Goal: Task Accomplishment & Management: Manage account settings

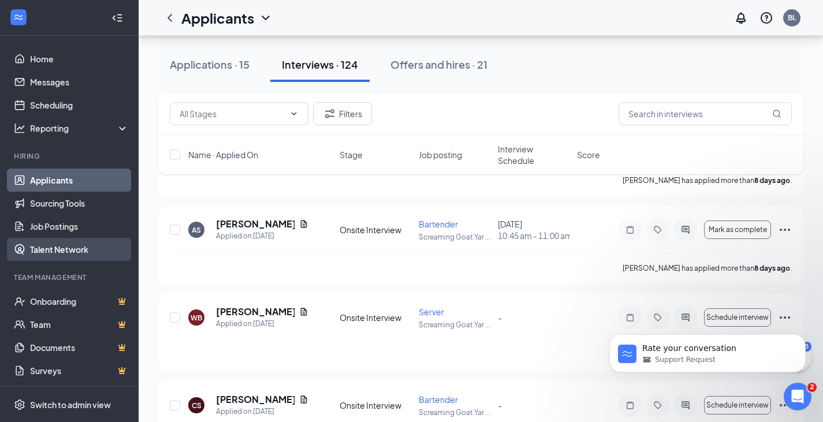
scroll to position [3059, 0]
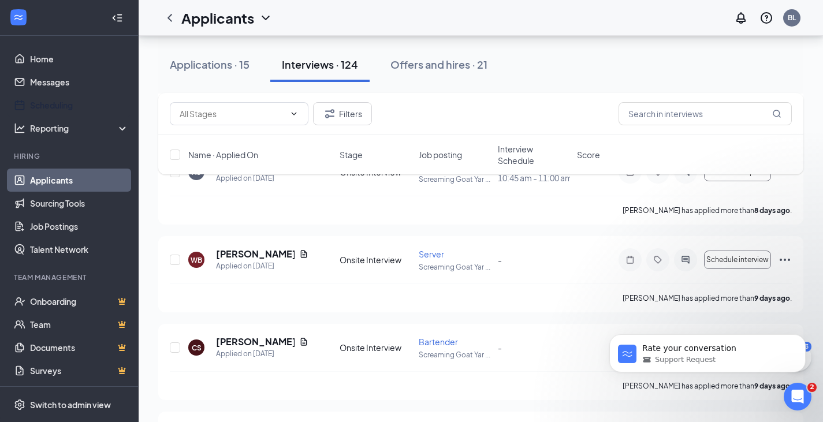
click at [75, 105] on link "Scheduling" at bounding box center [79, 105] width 99 height 23
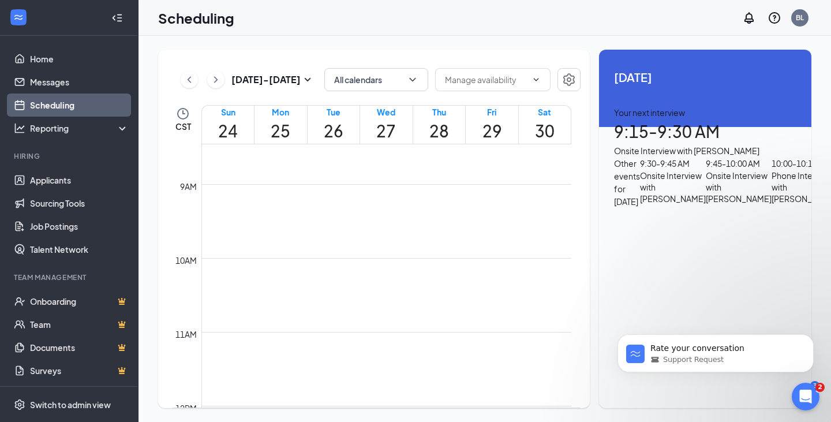
scroll to position [185, 0]
click at [814, 341] on button "Dismiss notification" at bounding box center [810, 337] width 15 height 15
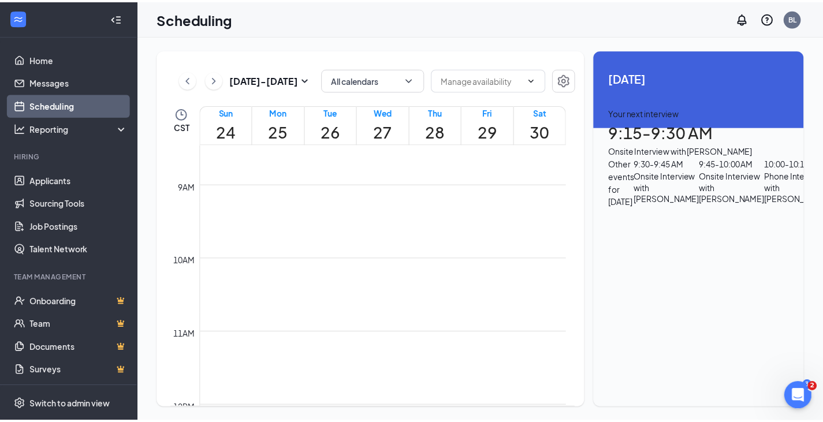
scroll to position [12, 0]
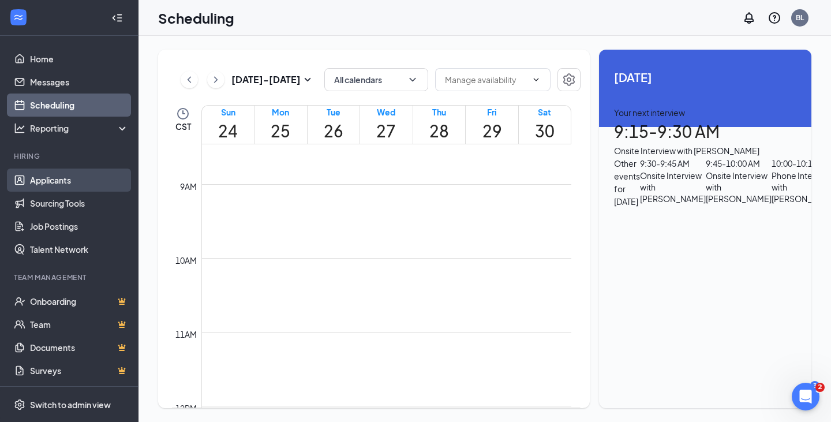
click at [78, 181] on link "Applicants" at bounding box center [79, 180] width 99 height 23
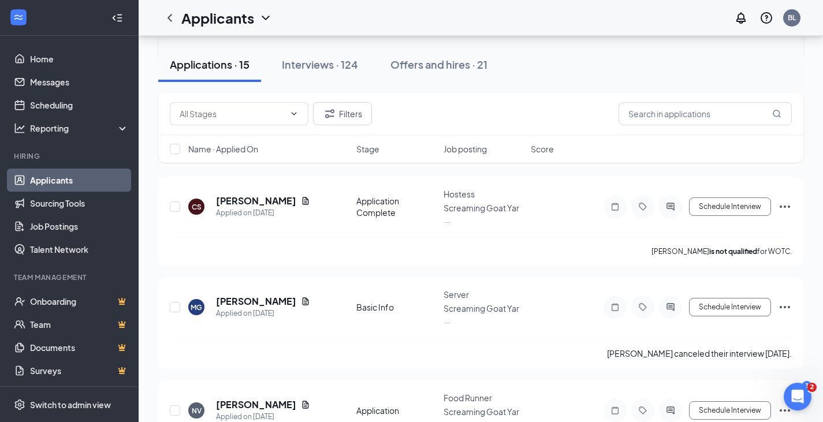
scroll to position [1303, 0]
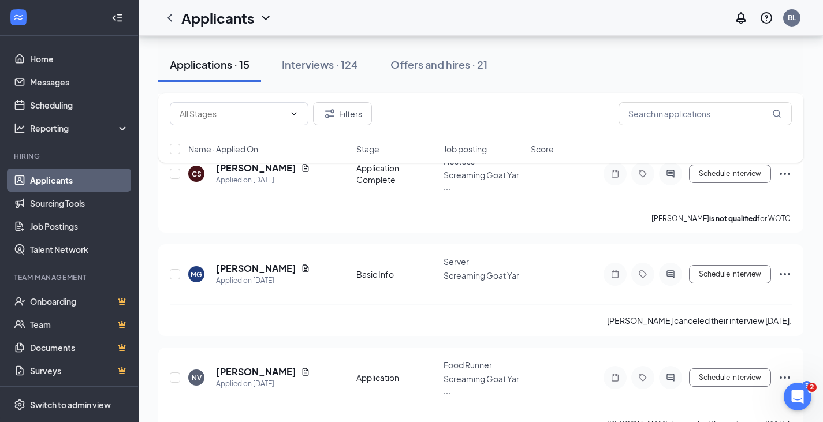
click at [327, 68] on div "Interviews · 124" at bounding box center [320, 64] width 76 height 14
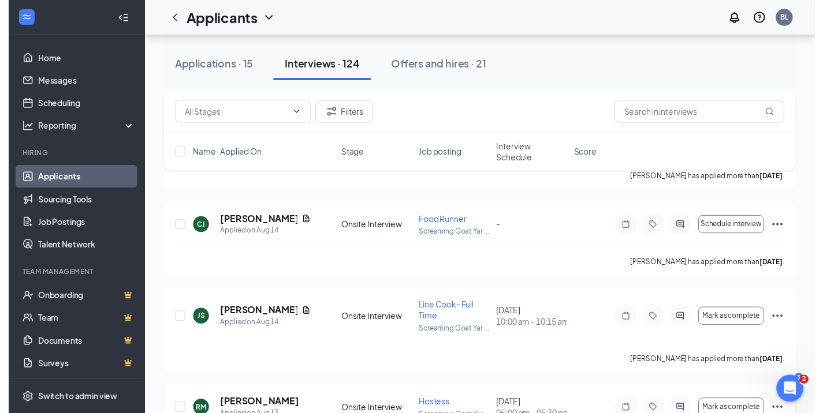
scroll to position [5362, 0]
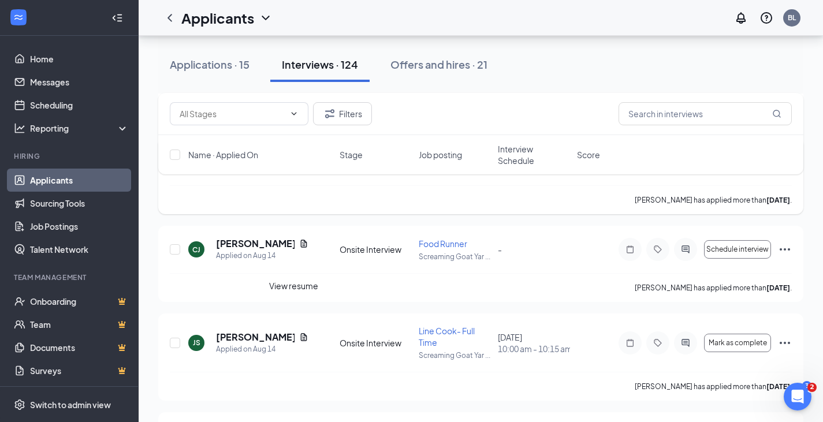
click at [301, 159] on icon "Document" at bounding box center [304, 156] width 6 height 8
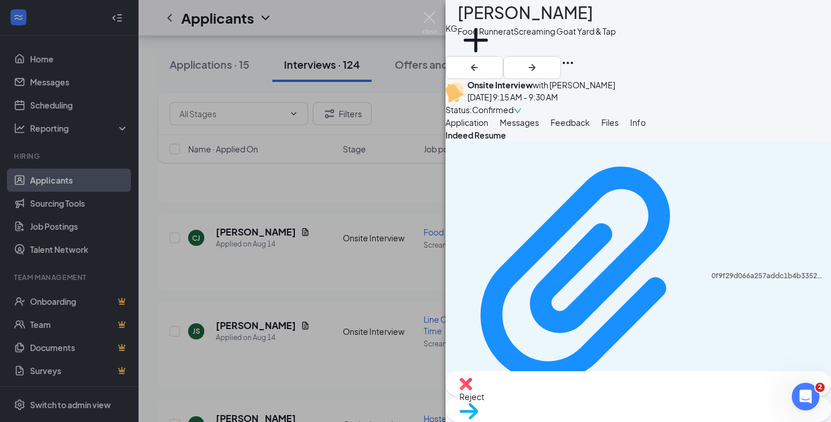
click at [775, 210] on div "0f9f29d066a257addc1b4b3352b273ca.pdf Uploaded by applicant on [DATE] 17:10:47" at bounding box center [639, 281] width 386 height 281
click at [453, 417] on icon "Download" at bounding box center [453, 417] width 0 height 0
click at [432, 21] on img at bounding box center [430, 23] width 14 height 23
click at [429, 17] on img at bounding box center [430, 23] width 14 height 23
click at [418, 18] on div "KG [PERSON_NAME] Food Runner at Screaming Goat Yard & Tap Add a tag Onsite Inte…" at bounding box center [415, 211] width 831 height 422
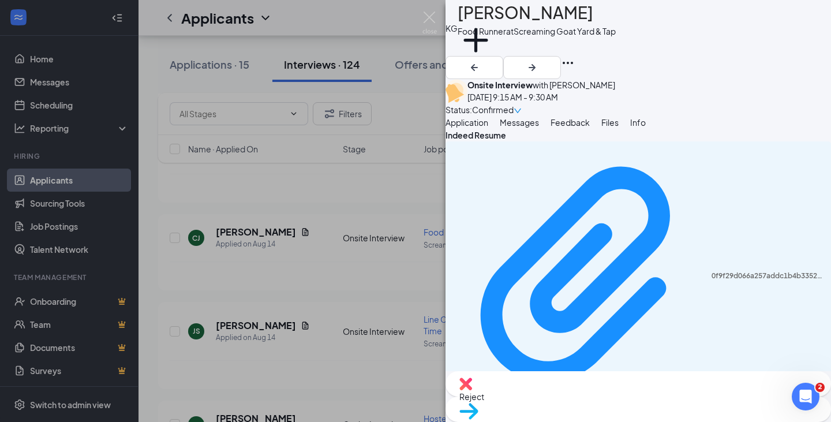
click at [427, 15] on img at bounding box center [430, 23] width 14 height 23
click at [369, 214] on div "KG [PERSON_NAME] Food Runner at Screaming Goat Yard & Tap Add a tag Onsite Inte…" at bounding box center [415, 211] width 831 height 422
drag, startPoint x: 1160, startPoint y: 595, endPoint x: 801, endPoint y: 397, distance: 410.0
click at [806, 397] on icon "Open Intercom Messenger" at bounding box center [804, 395] width 19 height 19
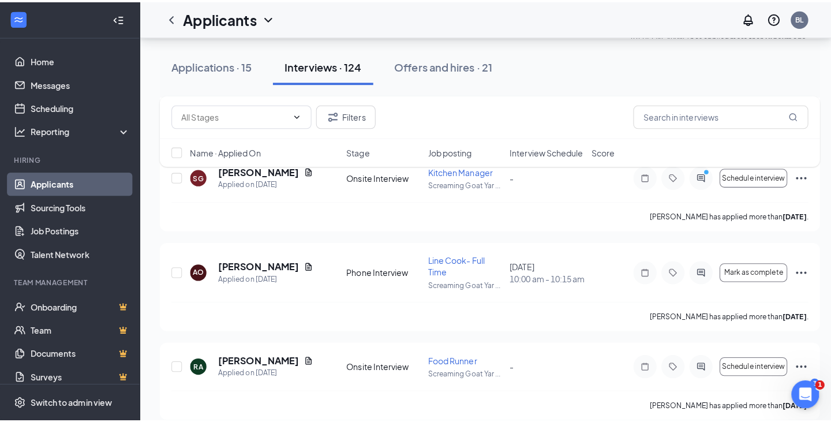
scroll to position [513, 0]
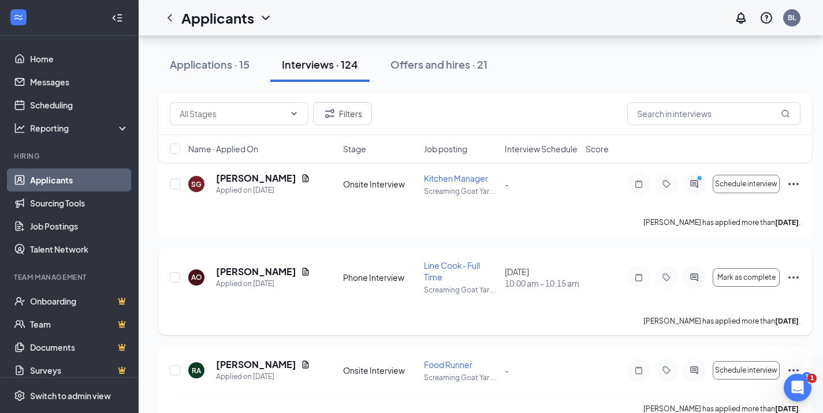
click at [301, 276] on icon "Document" at bounding box center [305, 271] width 9 height 9
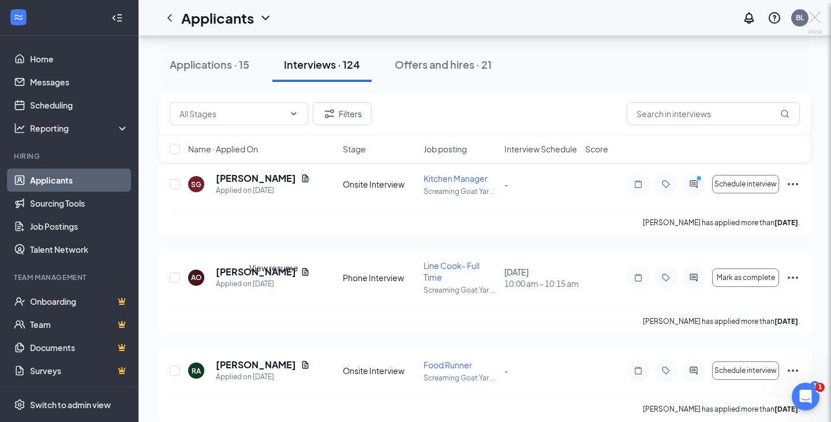
click at [301, 276] on icon "Document" at bounding box center [305, 271] width 9 height 9
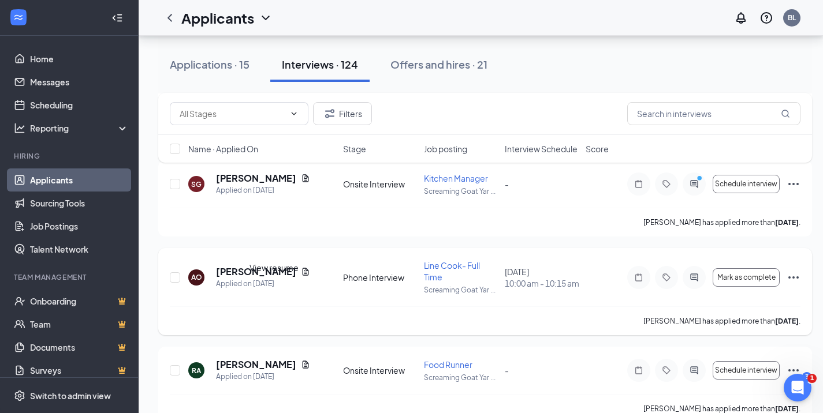
click at [302, 275] on icon "Document" at bounding box center [305, 272] width 6 height 8
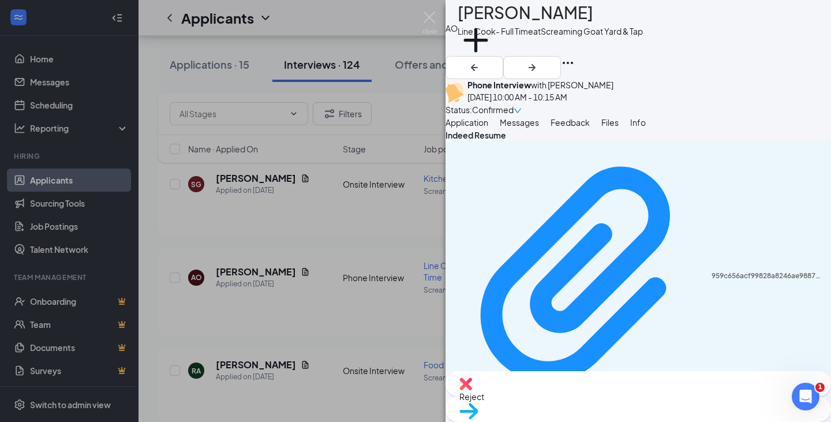
click at [704, 221] on div "959c656acf99828a8246ae988707e3b1.pdf Uploaded by applicant on [DATE] 13:17:51" at bounding box center [639, 281] width 386 height 281
click at [453, 417] on icon "Download" at bounding box center [453, 417] width 0 height 0
click at [424, 16] on img at bounding box center [430, 23] width 14 height 23
click at [425, 21] on img at bounding box center [430, 23] width 14 height 23
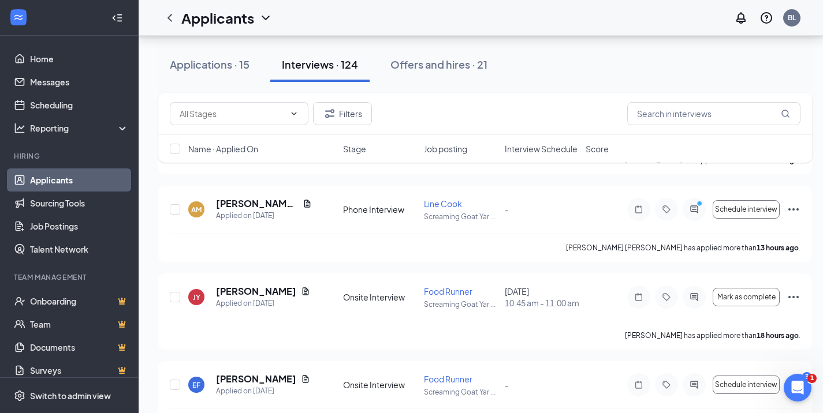
scroll to position [109, 0]
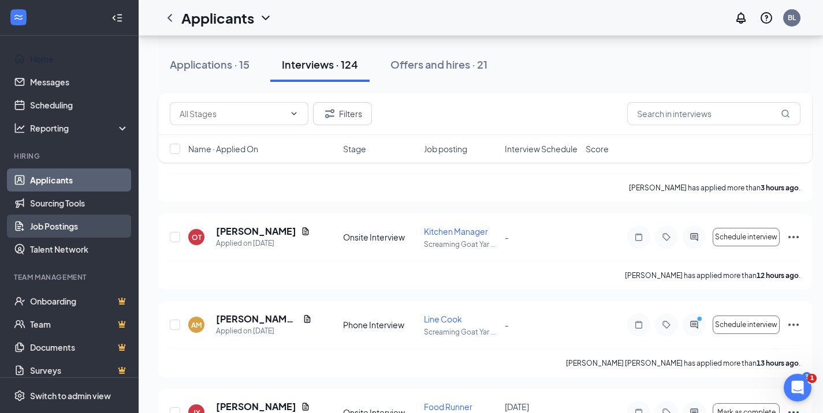
drag, startPoint x: 53, startPoint y: 59, endPoint x: 76, endPoint y: 222, distance: 164.5
click at [53, 59] on link "Home" at bounding box center [79, 58] width 99 height 23
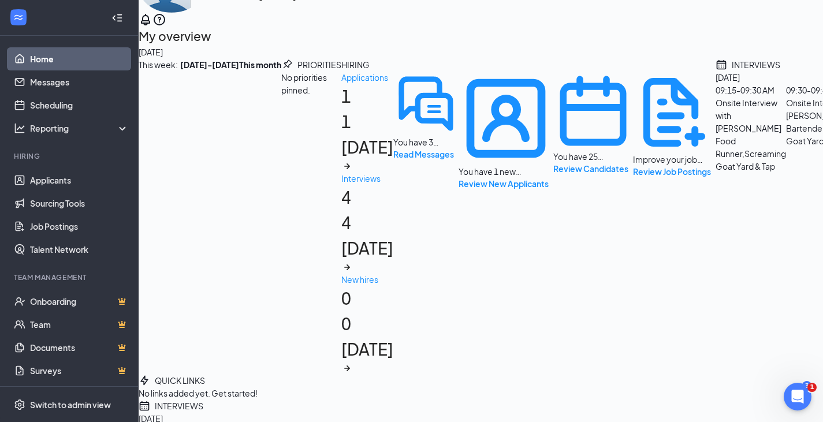
scroll to position [73, 0]
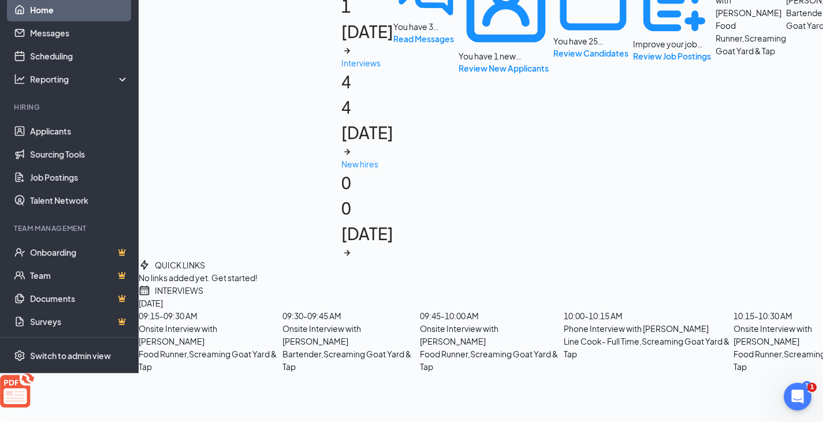
scroll to position [189, 0]
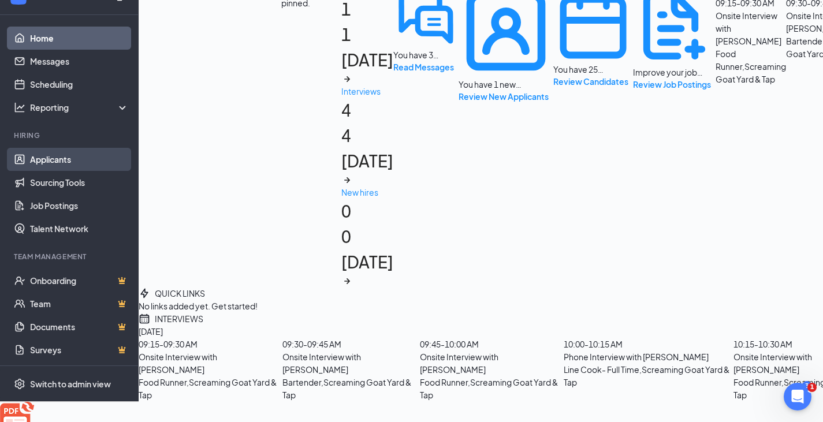
click at [64, 171] on link "Applicants" at bounding box center [79, 159] width 99 height 23
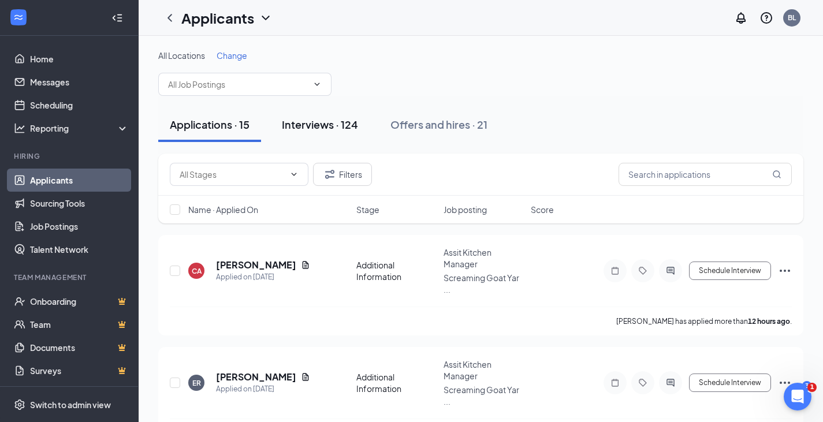
click at [331, 126] on div "Interviews · 124" at bounding box center [320, 124] width 76 height 14
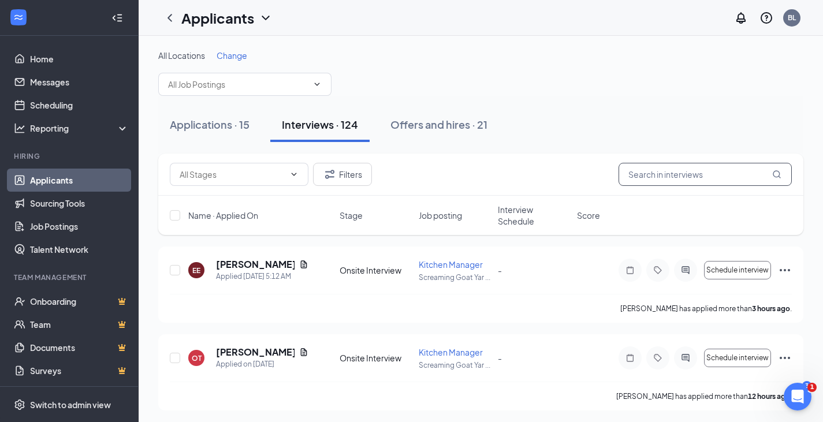
click at [698, 173] on input "text" at bounding box center [704, 174] width 173 height 23
type input "[PERSON_NAME]"
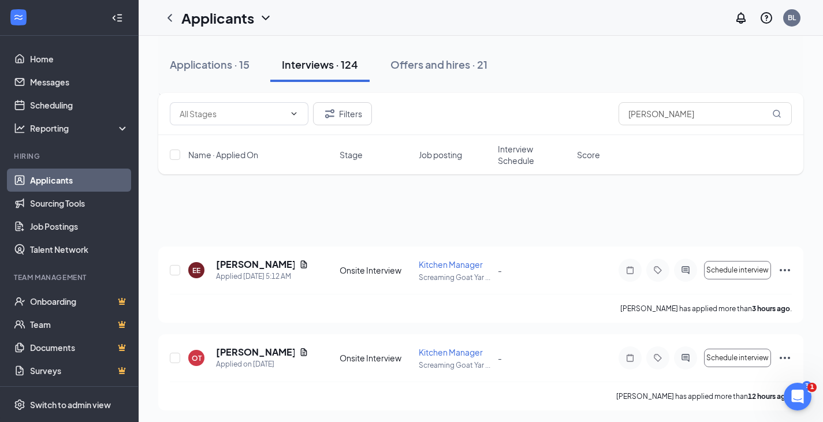
scroll to position [520, 0]
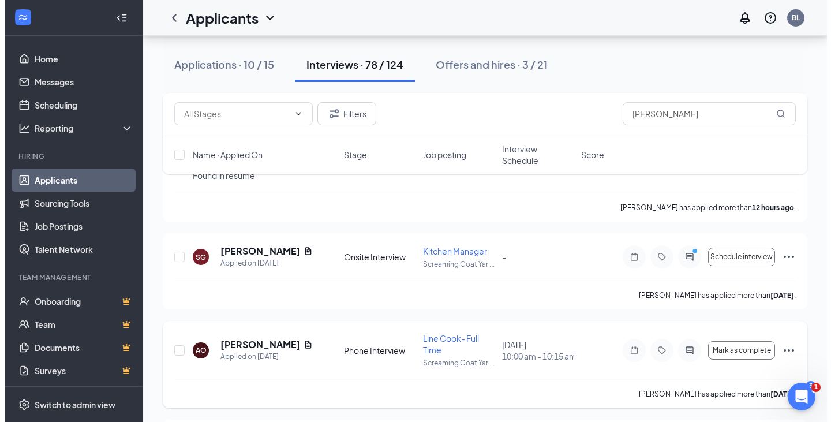
scroll to position [346, 0]
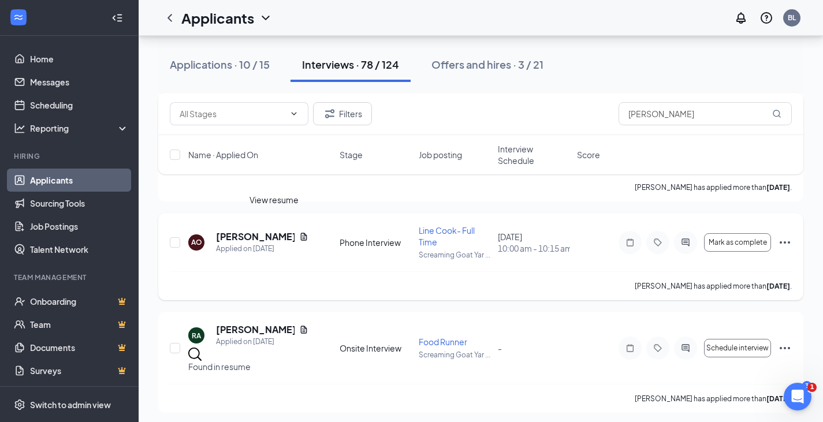
click at [301, 233] on icon "Document" at bounding box center [304, 237] width 6 height 8
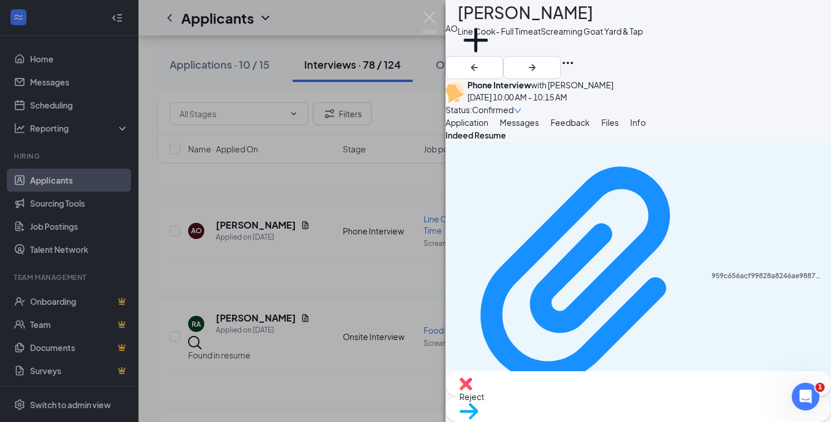
drag, startPoint x: 797, startPoint y: 208, endPoint x: 785, endPoint y: 210, distance: 12.3
click at [465, 418] on icon "Download" at bounding box center [460, 423] width 12 height 10
click at [646, 128] on span "Info" at bounding box center [638, 122] width 16 height 10
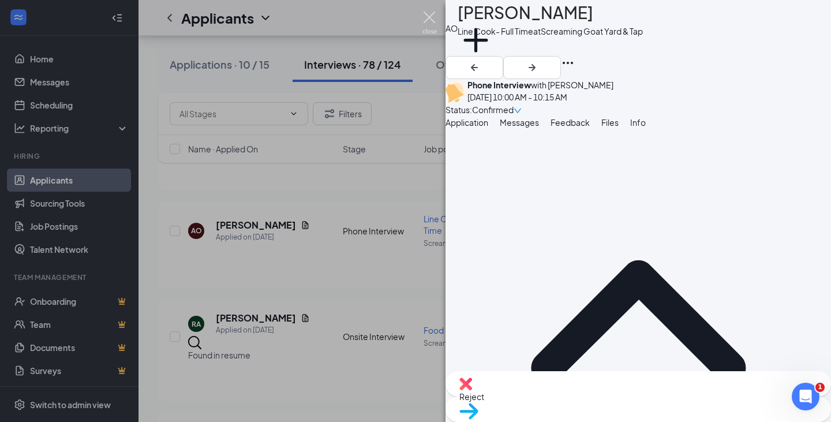
click at [427, 15] on img at bounding box center [430, 23] width 14 height 23
